Goal: Task Accomplishment & Management: Complete application form

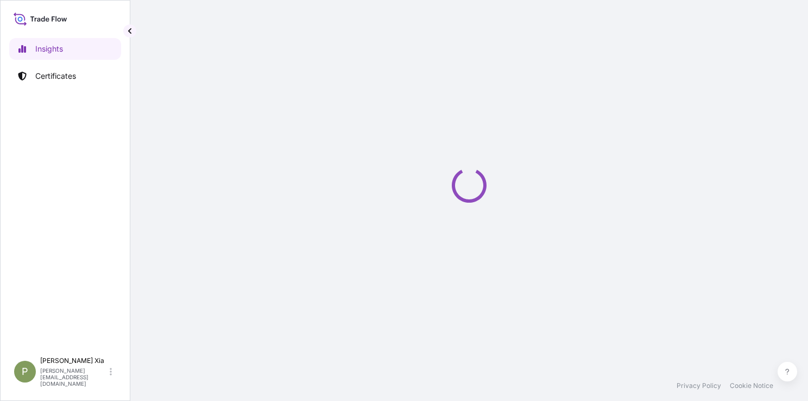
select select "2025"
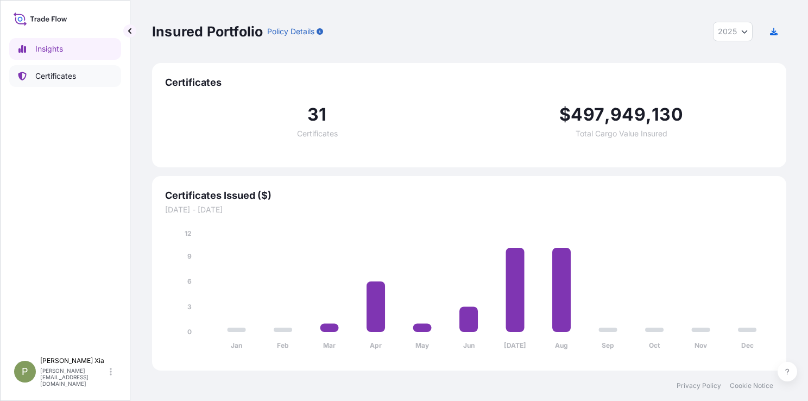
click at [69, 79] on p "Certificates" at bounding box center [55, 76] width 41 height 11
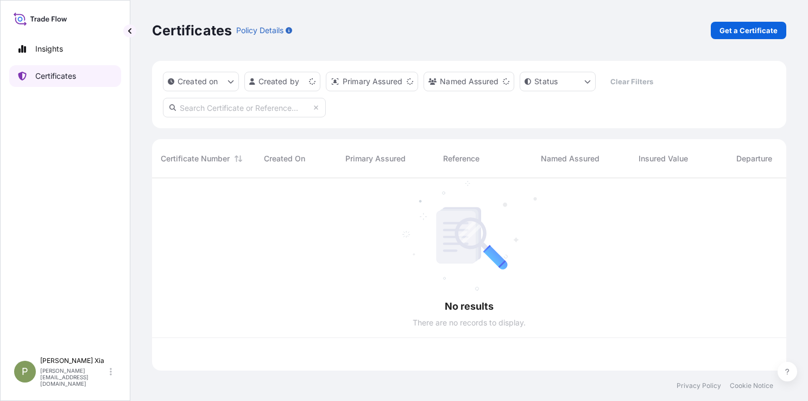
scroll to position [190, 625]
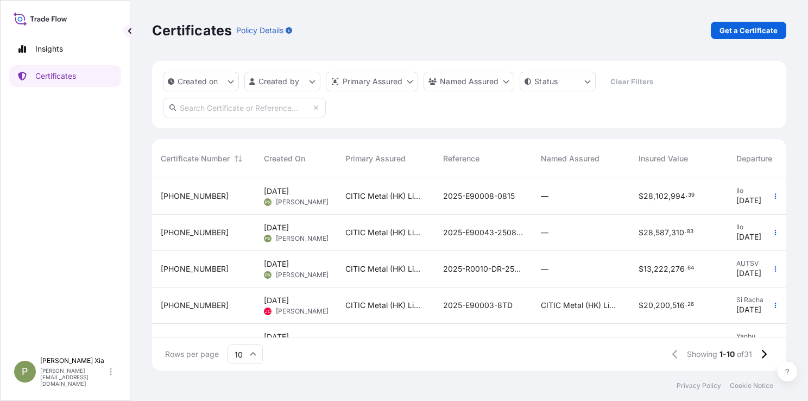
click at [192, 231] on span "31478-29-1" at bounding box center [195, 232] width 68 height 11
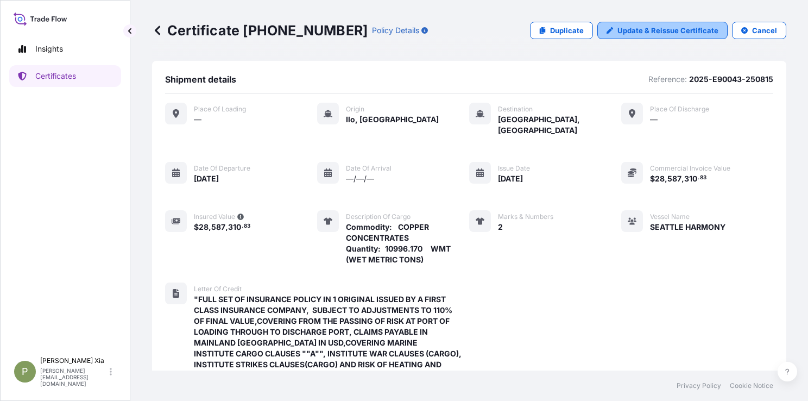
click at [642, 32] on p "Update & Reissue Certificate" at bounding box center [667, 30] width 101 height 11
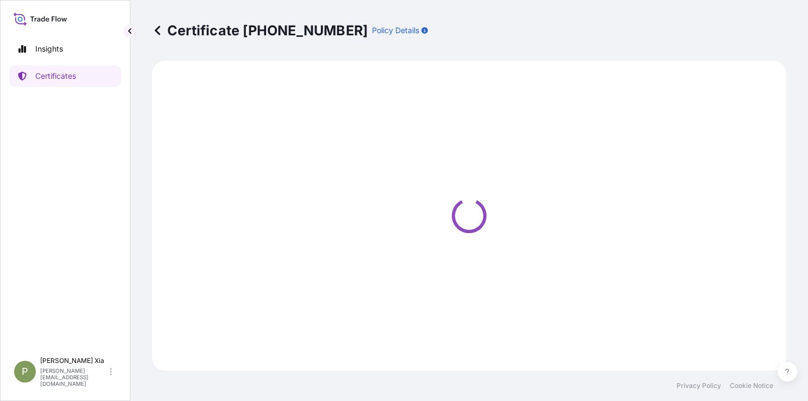
select select "Ocean Vessel"
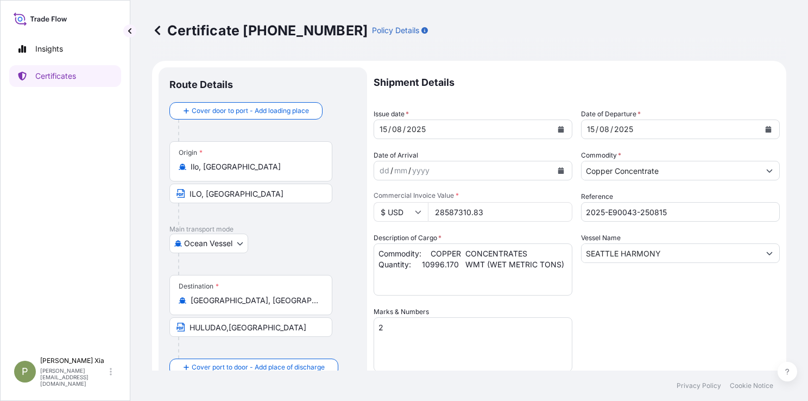
select select "31478"
drag, startPoint x: 519, startPoint y: 213, endPoint x: 510, endPoint y: 215, distance: 8.8
click at [519, 213] on input "28587310.83" at bounding box center [500, 212] width 144 height 20
drag, startPoint x: 507, startPoint y: 212, endPoint x: 413, endPoint y: 213, distance: 93.9
click at [413, 213] on div "$ USD 28587310.83" at bounding box center [472, 212] width 199 height 20
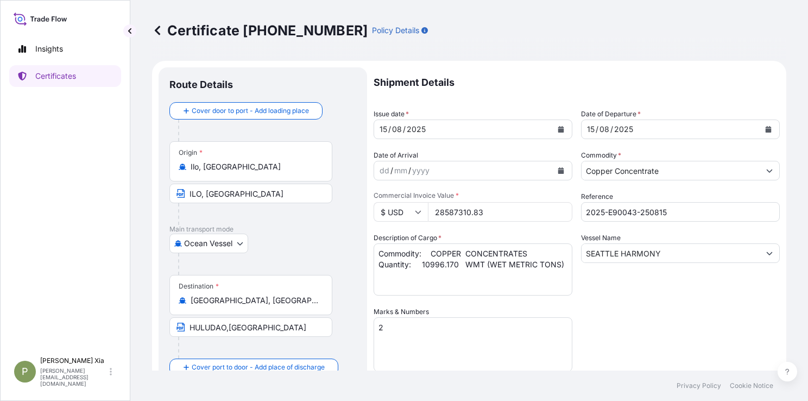
paste input "103005.62"
type input "28103005.62"
click at [614, 303] on div "Shipment Details Issue date * 15 / 08 / 2025 Date of Departure * 15 / 08 / 2025…" at bounding box center [576, 346] width 406 height 559
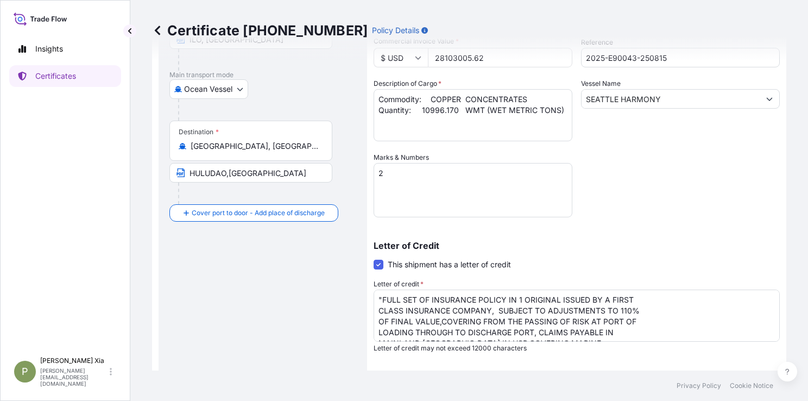
scroll to position [291, 0]
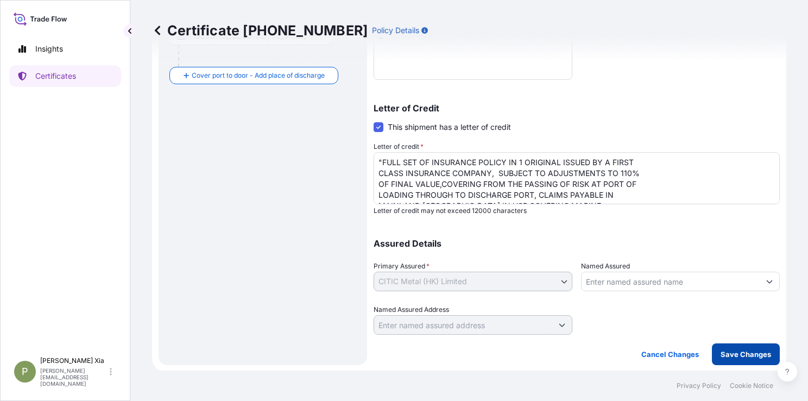
click at [734, 352] on p "Save Changes" at bounding box center [745, 353] width 50 height 11
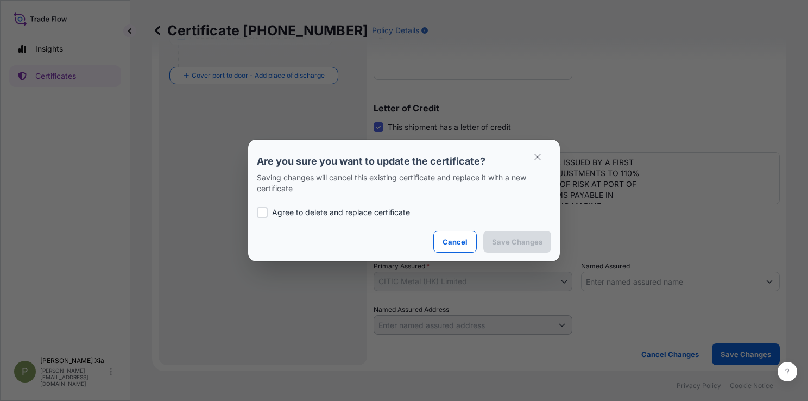
click at [265, 212] on div at bounding box center [262, 212] width 11 height 11
checkbox input "true"
click at [530, 244] on p "Save Changes" at bounding box center [517, 241] width 50 height 11
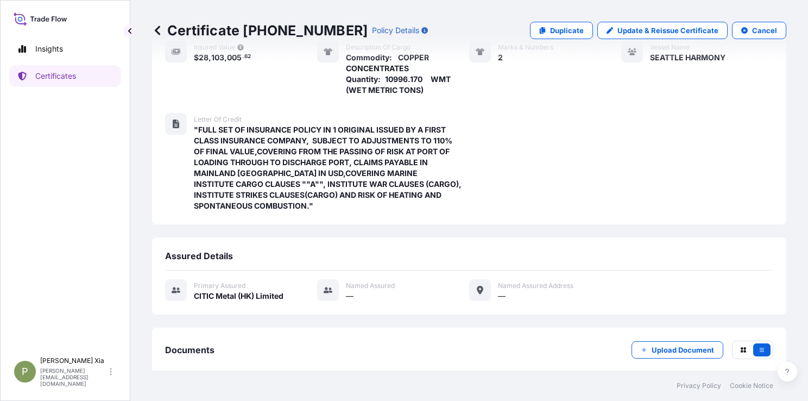
scroll to position [213, 0]
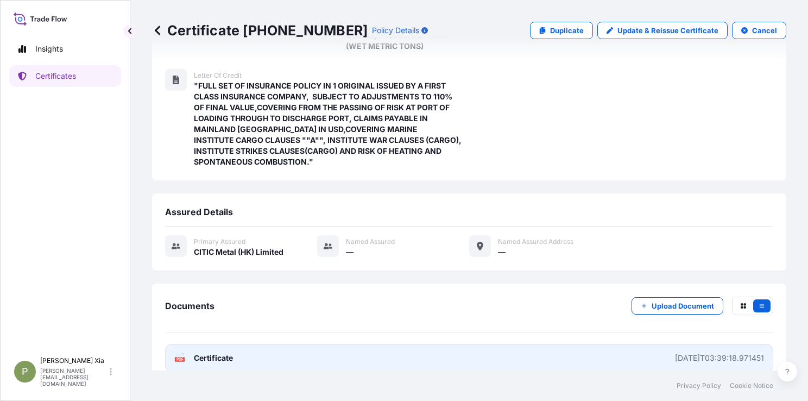
click at [240, 345] on link "PDF Certificate 2025-09-02T03:39:18.971451" at bounding box center [469, 358] width 608 height 28
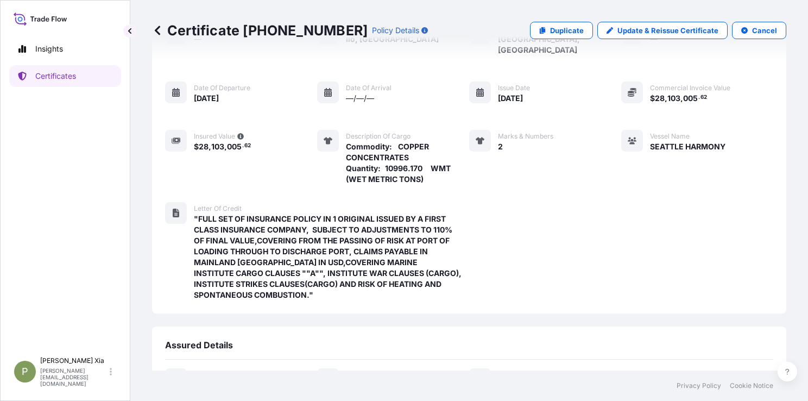
scroll to position [0, 0]
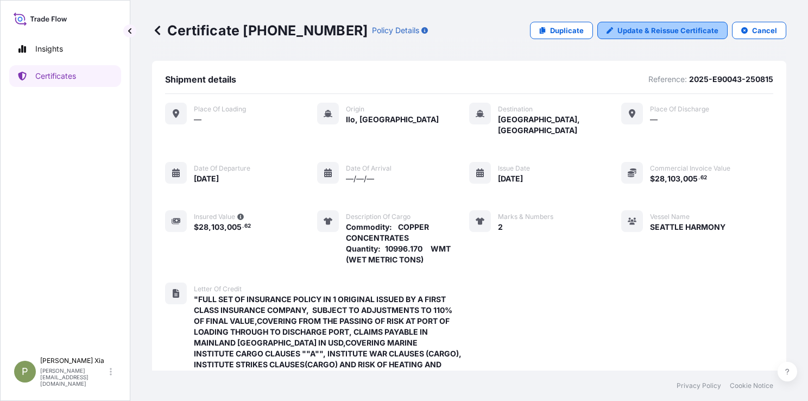
click at [660, 27] on p "Update & Reissue Certificate" at bounding box center [667, 30] width 101 height 11
select select "Ocean Vessel"
select select "31478"
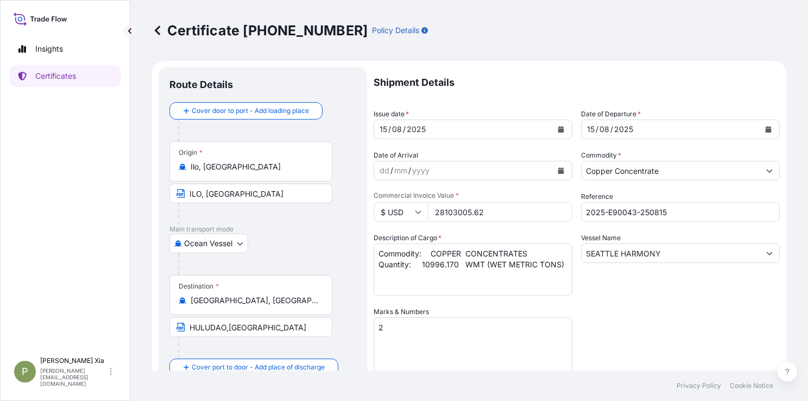
drag, startPoint x: 494, startPoint y: 214, endPoint x: 394, endPoint y: 215, distance: 100.4
click at [394, 215] on div "$ USD 28103005.62" at bounding box center [472, 212] width 199 height 20
paste input "587310.83"
type input "28587310.83"
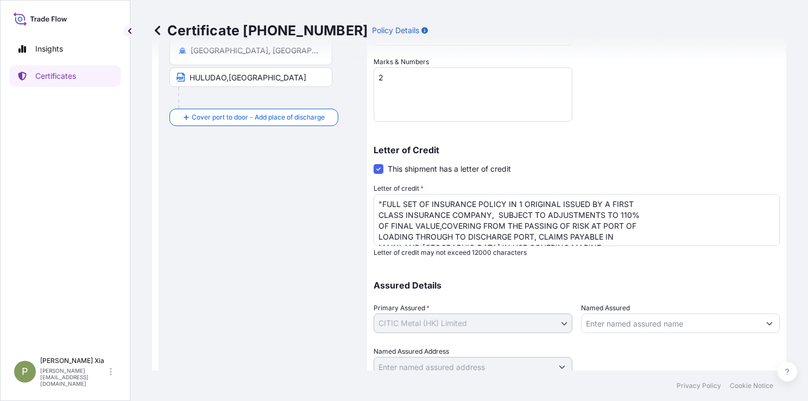
scroll to position [291, 0]
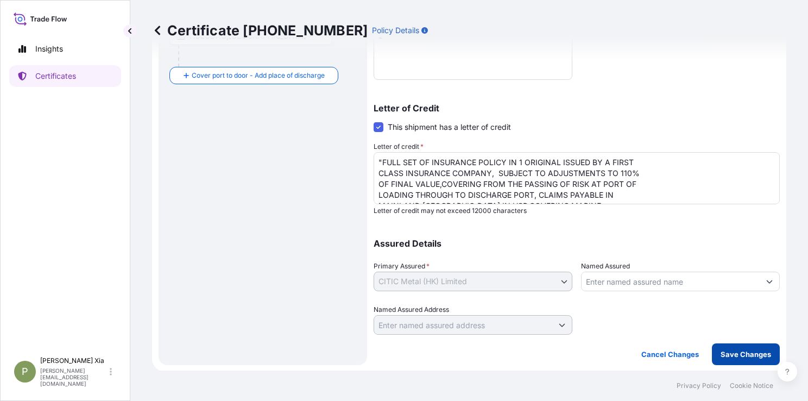
click at [720, 354] on p "Save Changes" at bounding box center [745, 353] width 50 height 11
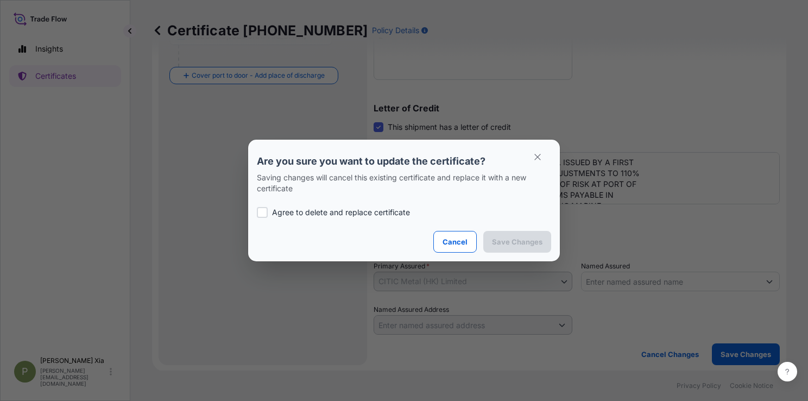
click at [258, 212] on div at bounding box center [262, 212] width 11 height 11
checkbox input "true"
click at [517, 241] on p "Save Changes" at bounding box center [517, 241] width 50 height 11
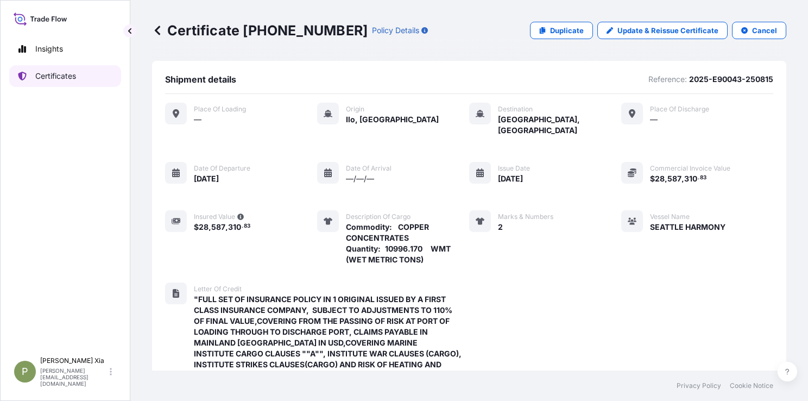
click at [58, 75] on p "Certificates" at bounding box center [55, 76] width 41 height 11
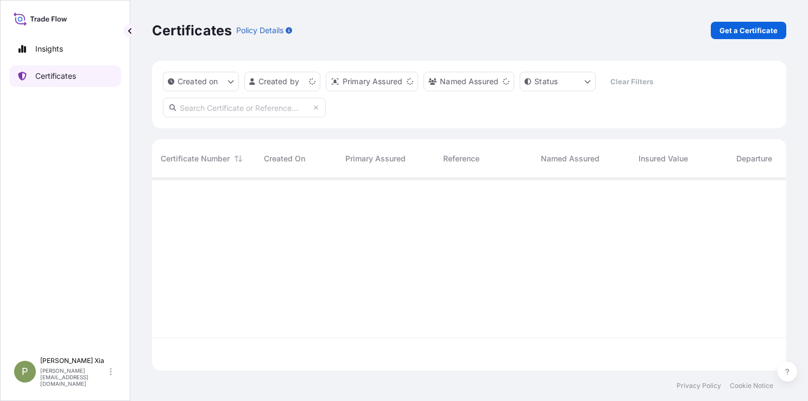
scroll to position [190, 625]
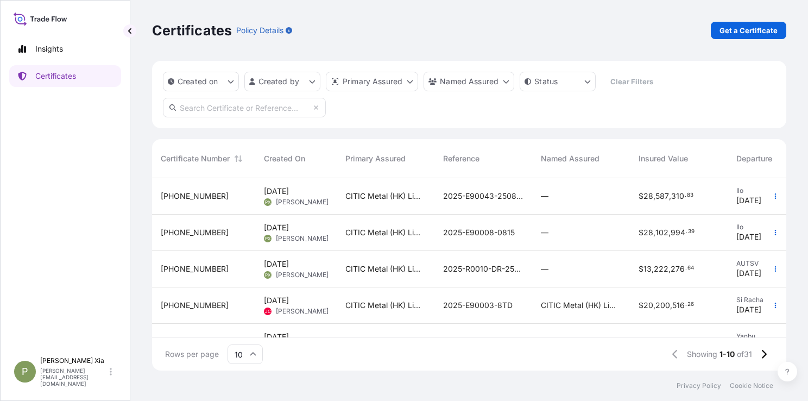
click at [187, 233] on span "31478-30-1" at bounding box center [195, 232] width 68 height 11
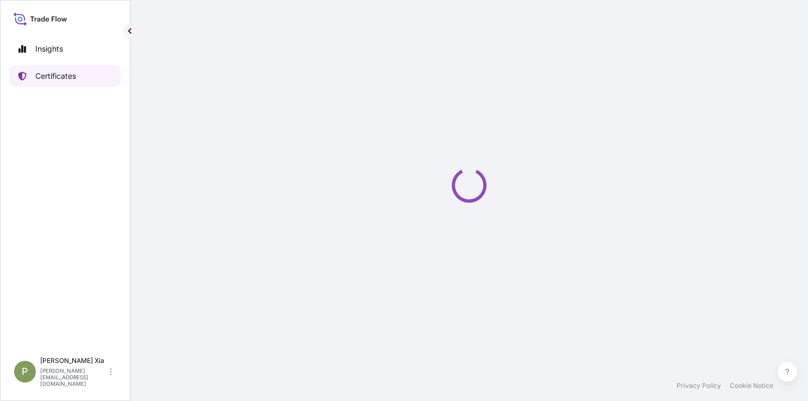
click at [58, 75] on p "Certificates" at bounding box center [55, 76] width 41 height 11
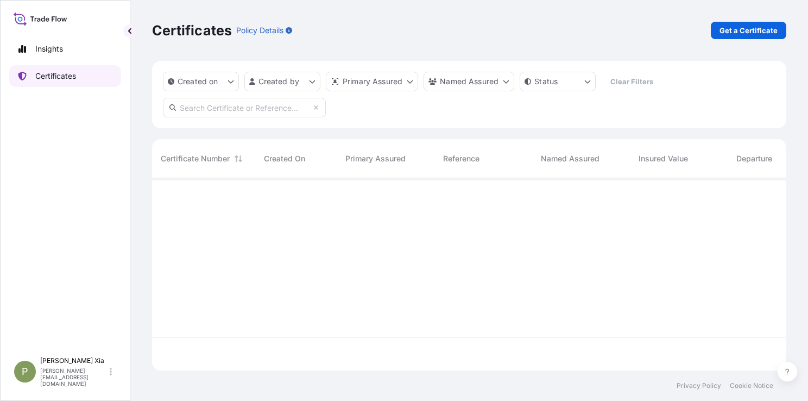
scroll to position [190, 625]
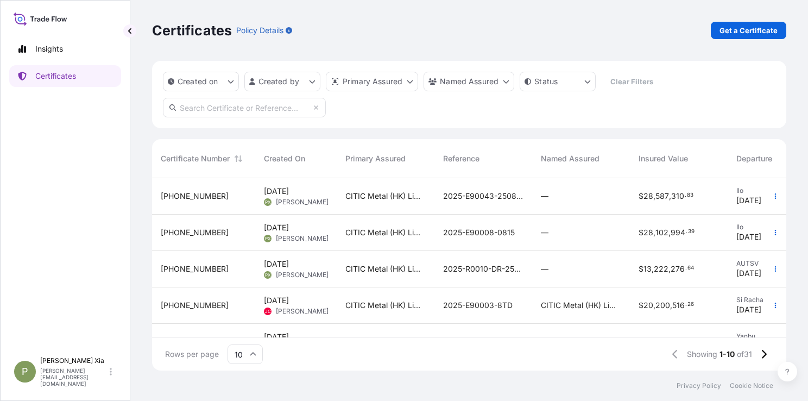
click at [48, 259] on div "Insights Certificates" at bounding box center [65, 189] width 112 height 323
click at [188, 220] on div "31478-30-1" at bounding box center [203, 232] width 103 height 36
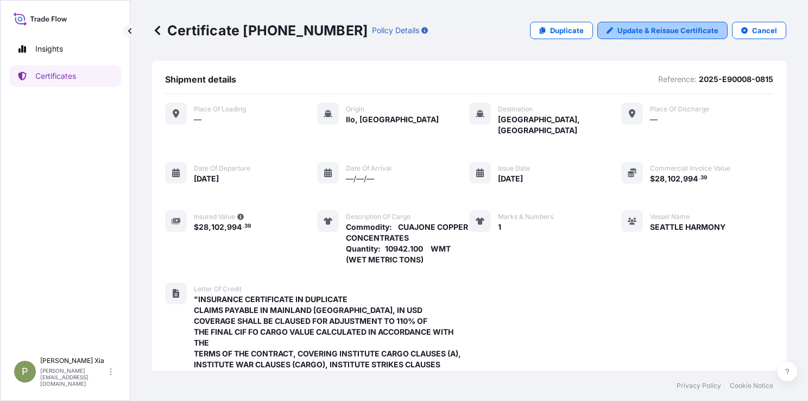
click at [655, 28] on p "Update & Reissue Certificate" at bounding box center [667, 30] width 101 height 11
select select "Ocean Vessel"
select select "31478"
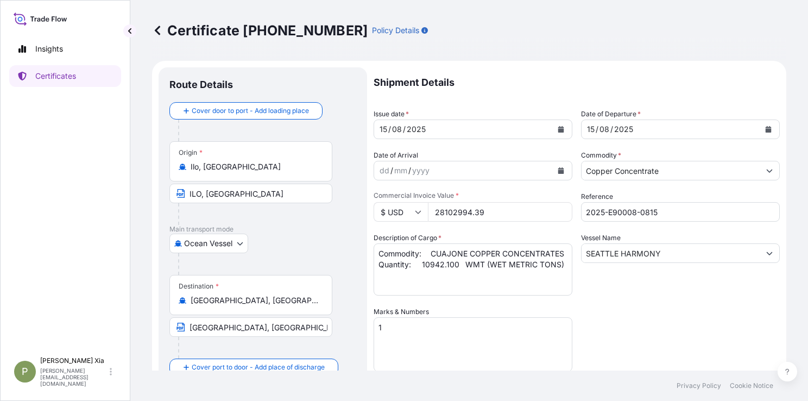
drag, startPoint x: 494, startPoint y: 212, endPoint x: 406, endPoint y: 212, distance: 87.9
click at [406, 212] on div "$ USD 28102994.39" at bounding box center [472, 212] width 199 height 20
paste input "3005.62"
type input "28103005.62"
click at [647, 309] on div "Shipment Details Issue date * 15 / 08 / 2025 Date of Departure * 15 / 08 / 2025…" at bounding box center [576, 346] width 406 height 559
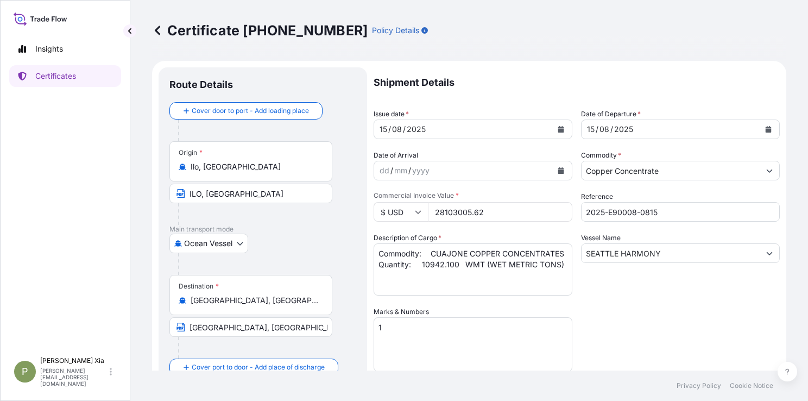
scroll to position [291, 0]
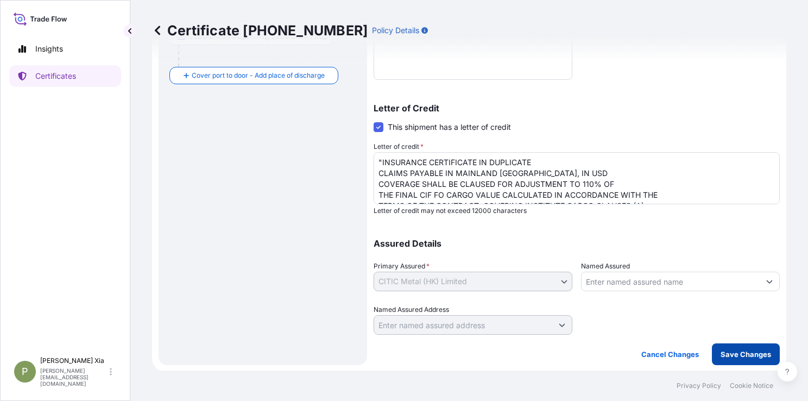
click at [738, 352] on p "Save Changes" at bounding box center [745, 353] width 50 height 11
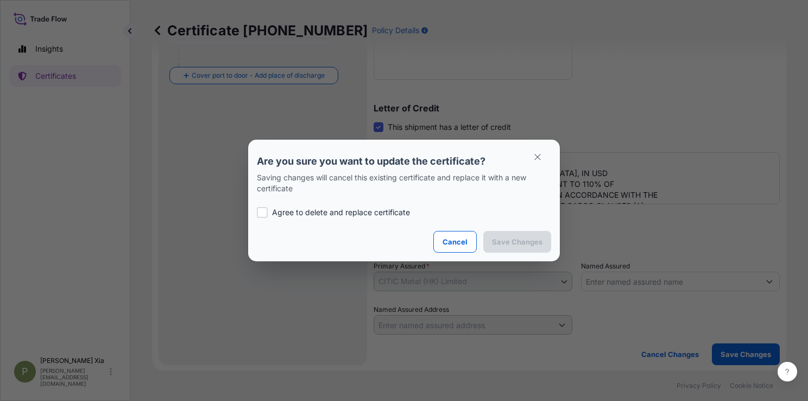
click at [258, 212] on div at bounding box center [262, 212] width 11 height 11
checkbox input "true"
click at [504, 236] on button "Save Changes" at bounding box center [517, 242] width 68 height 22
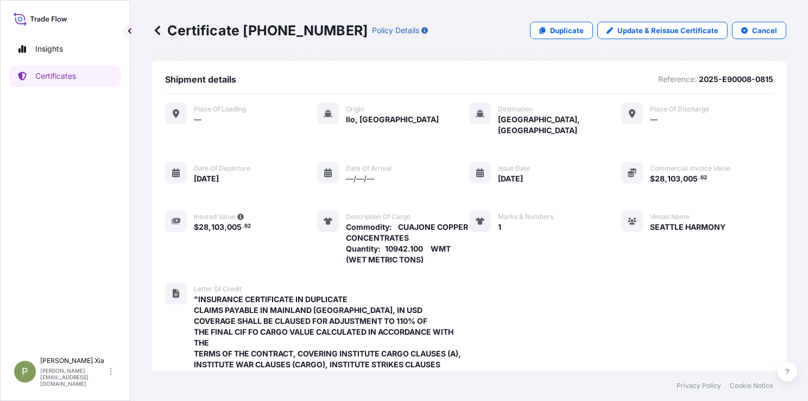
scroll to position [235, 0]
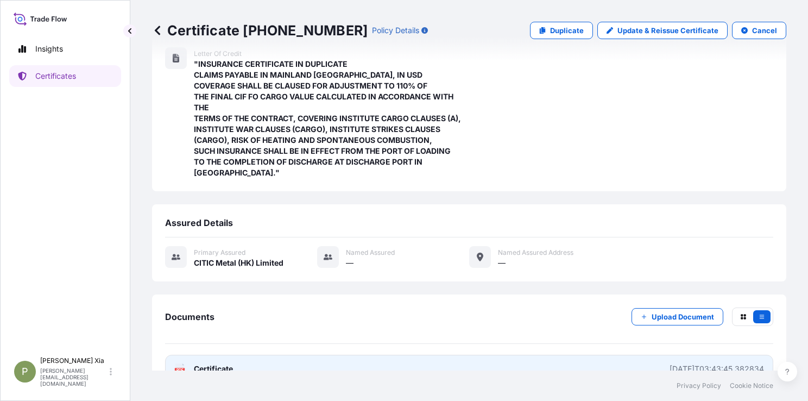
click at [378, 354] on link "PDF Certificate 2025-09-02T03:43:45.382834" at bounding box center [469, 368] width 608 height 28
